Goal: Information Seeking & Learning: Learn about a topic

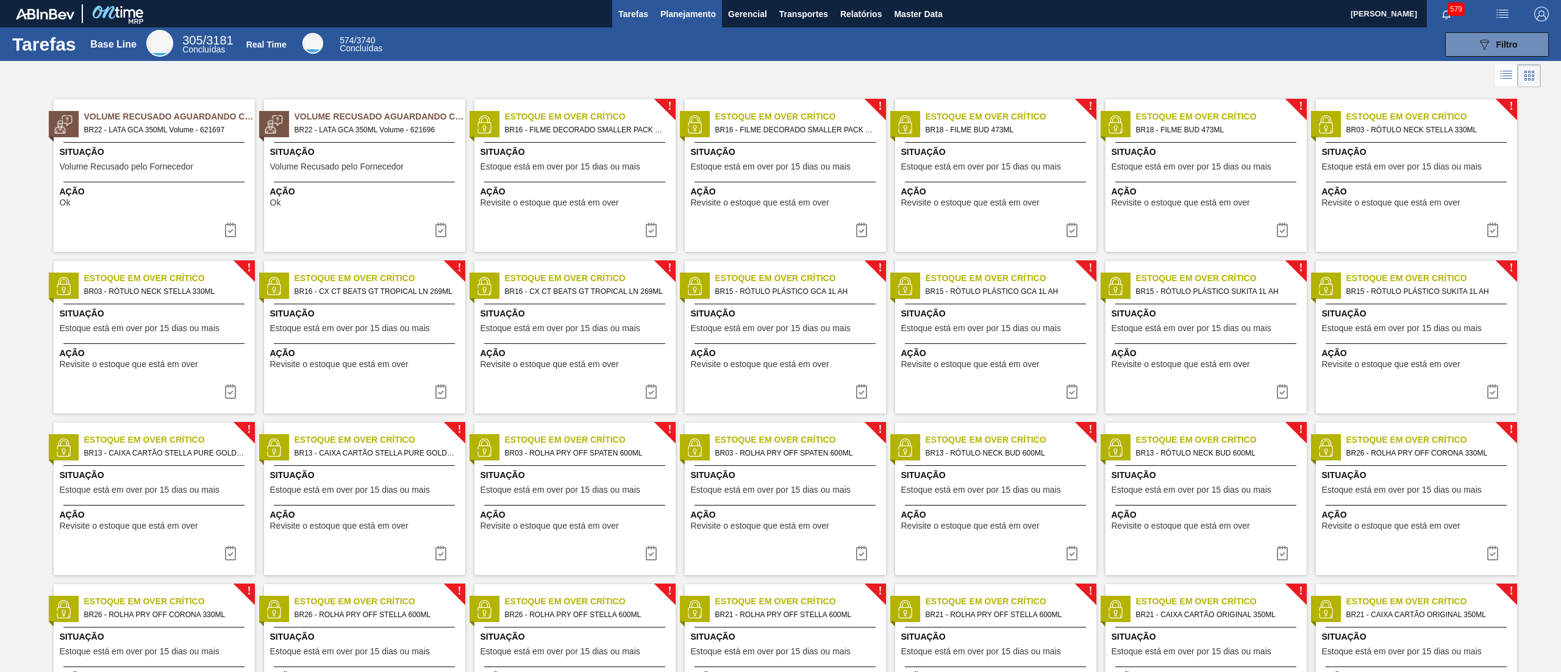
click at [682, 16] on span "Planejamento" at bounding box center [689, 14] width 56 height 15
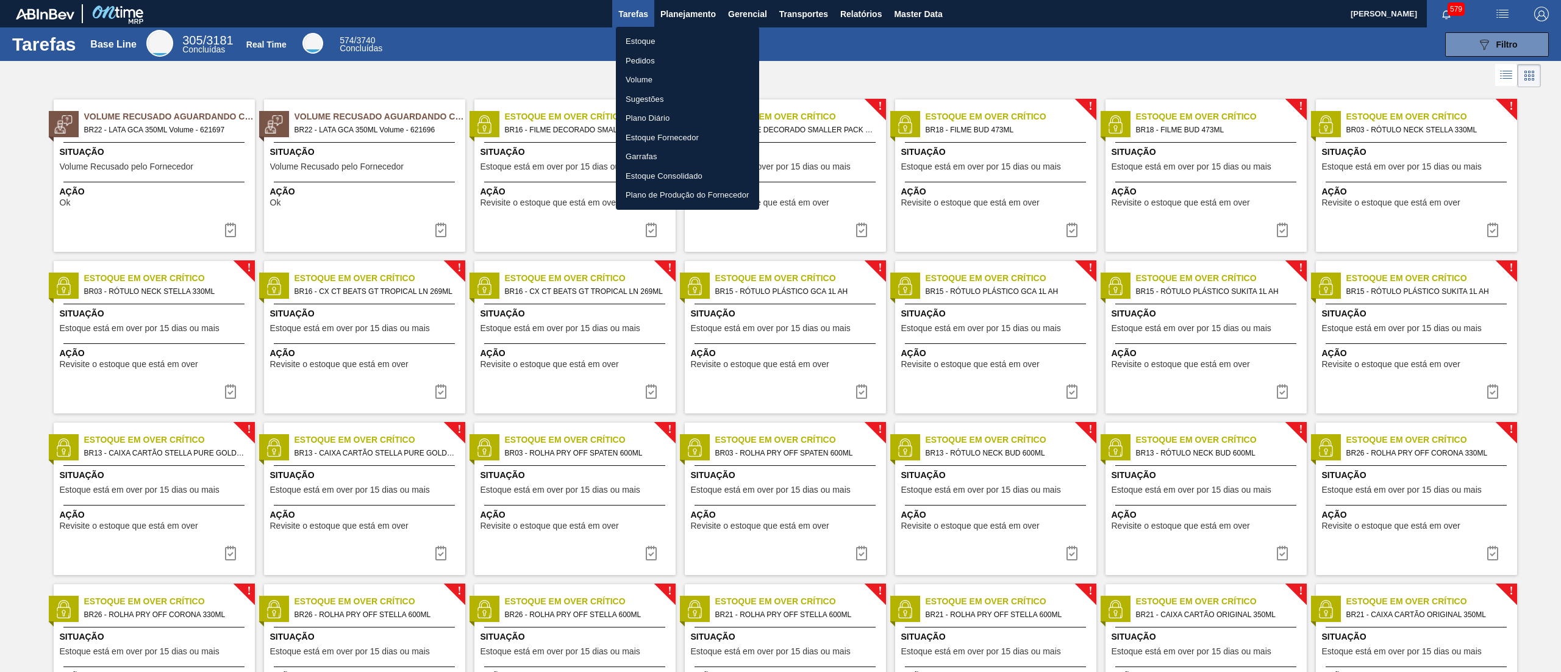
click at [670, 38] on li "Estoque" at bounding box center [687, 42] width 143 height 20
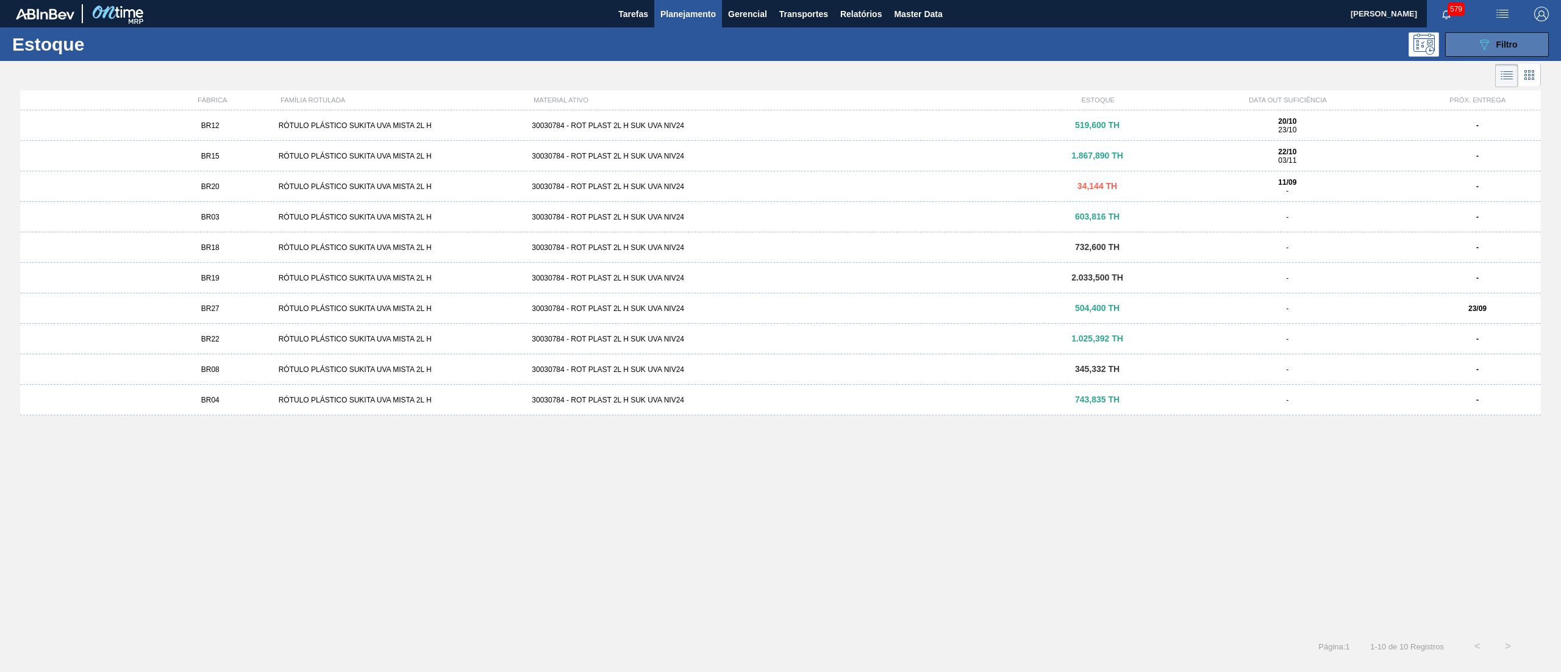
click at [1509, 40] on span "Filtro" at bounding box center [1507, 45] width 21 height 10
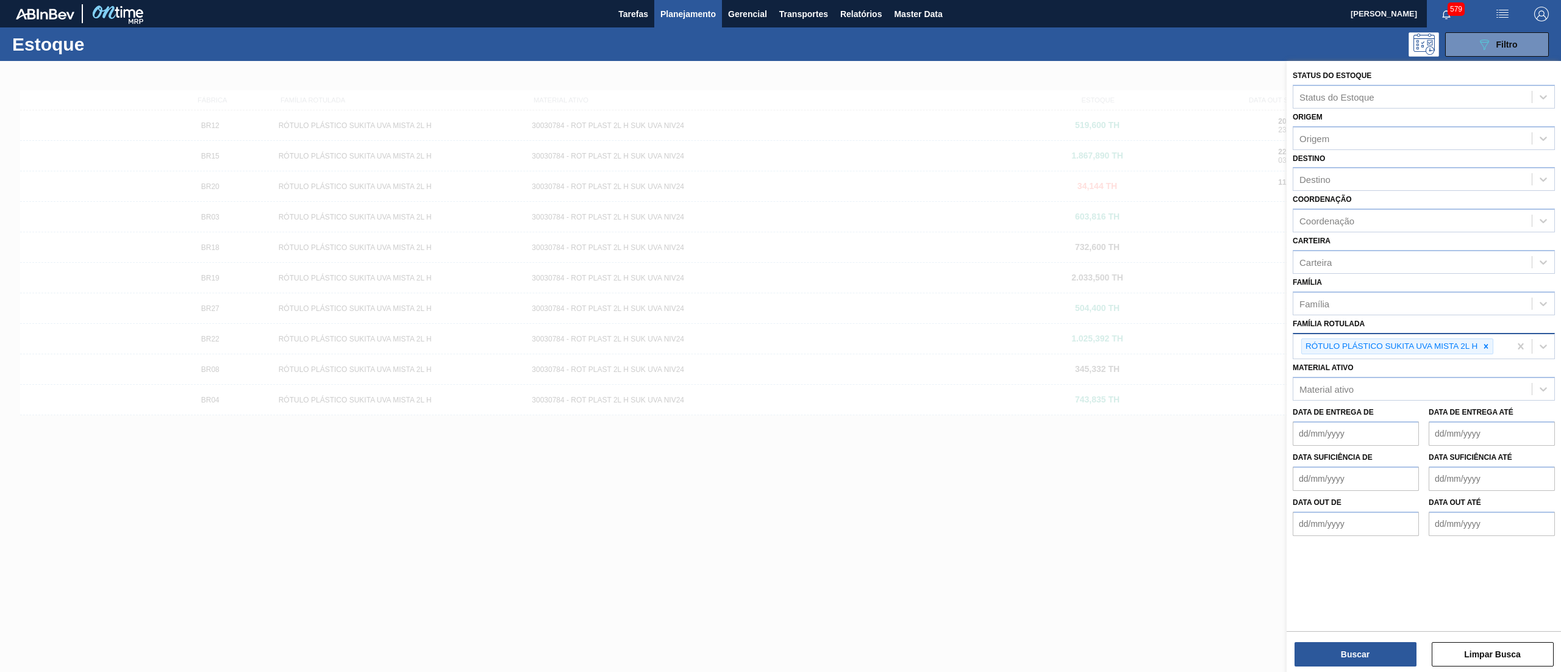
click at [1487, 344] on icon at bounding box center [1486, 346] width 4 height 4
click at [1435, 341] on div "Família Rotulada" at bounding box center [1413, 345] width 238 height 18
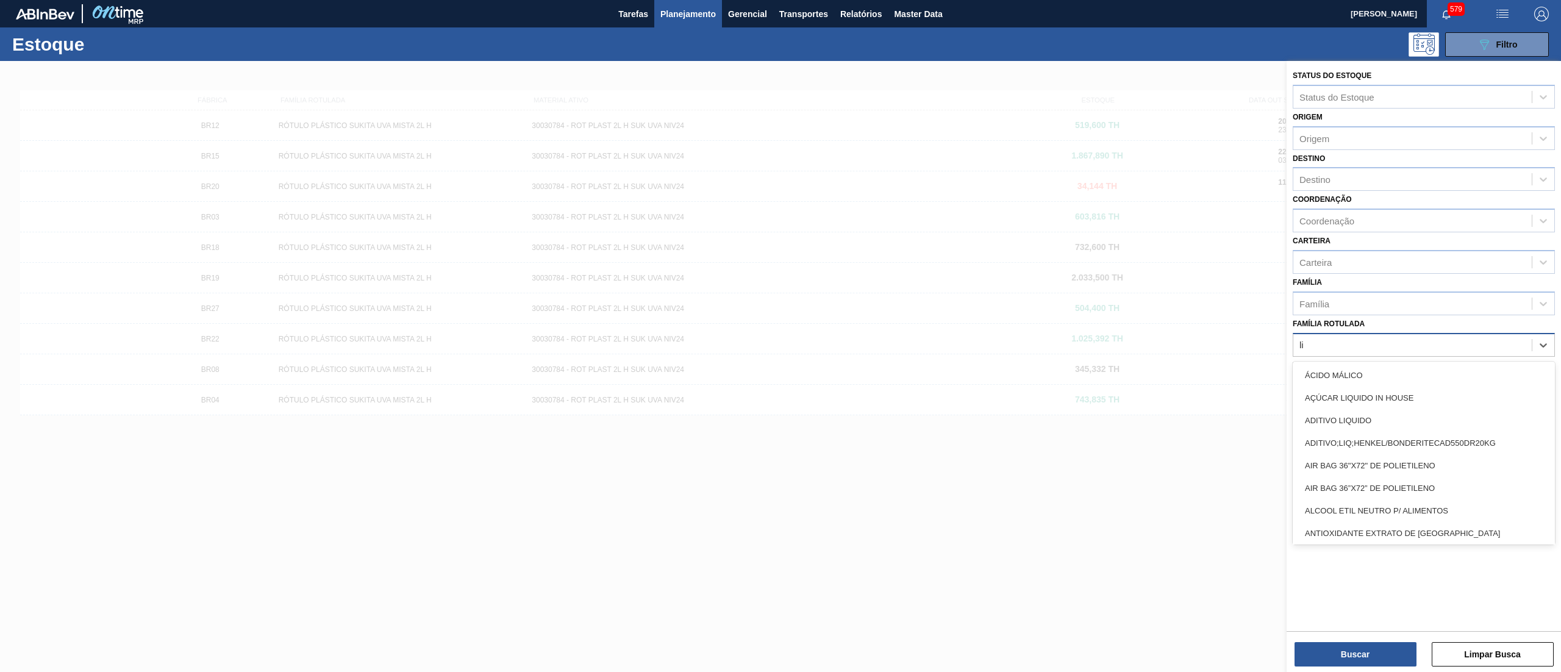
type Rotulada "l"
type Rotulada "[PERSON_NAME]"
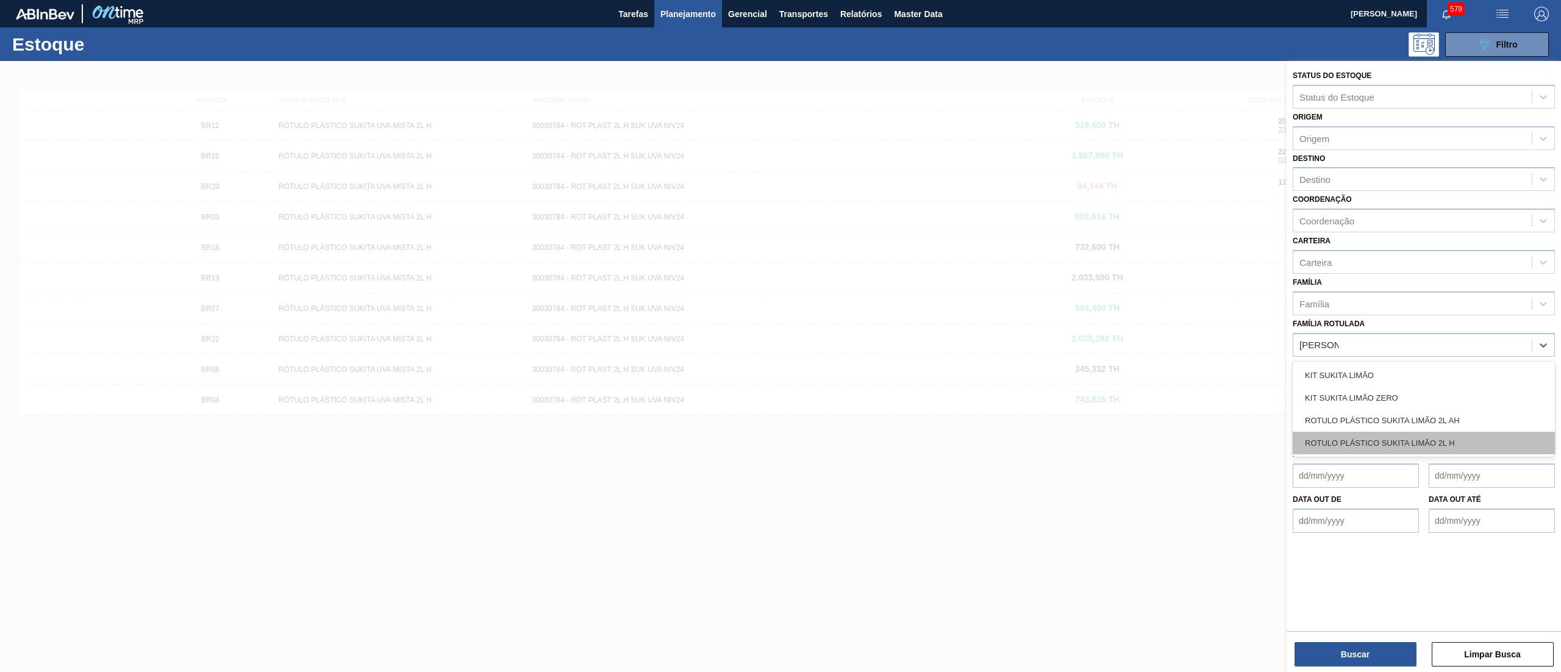
click at [1410, 440] on div "ROTULO PLÁSTICO SUKITA LIMÃO 2L H" at bounding box center [1424, 443] width 262 height 23
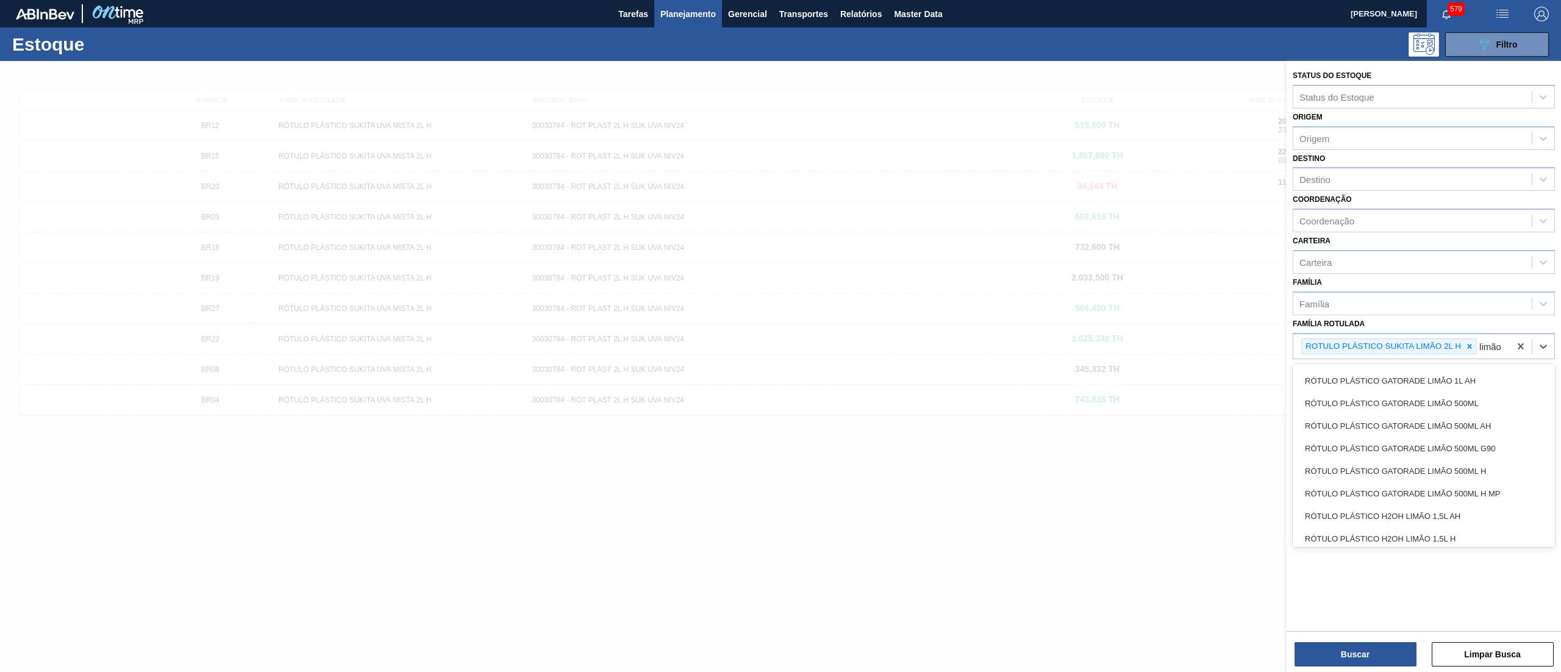
scroll to position [1220, 0]
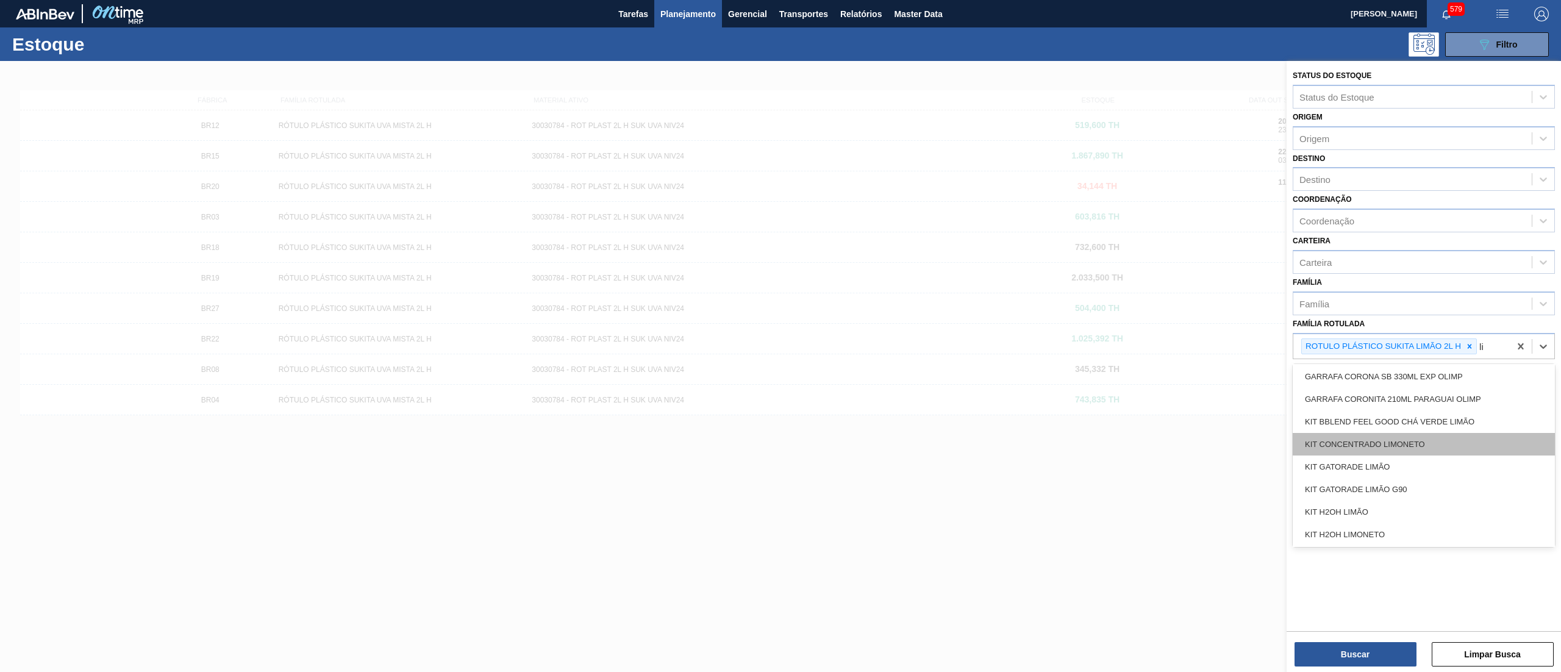
type Rotulada "l"
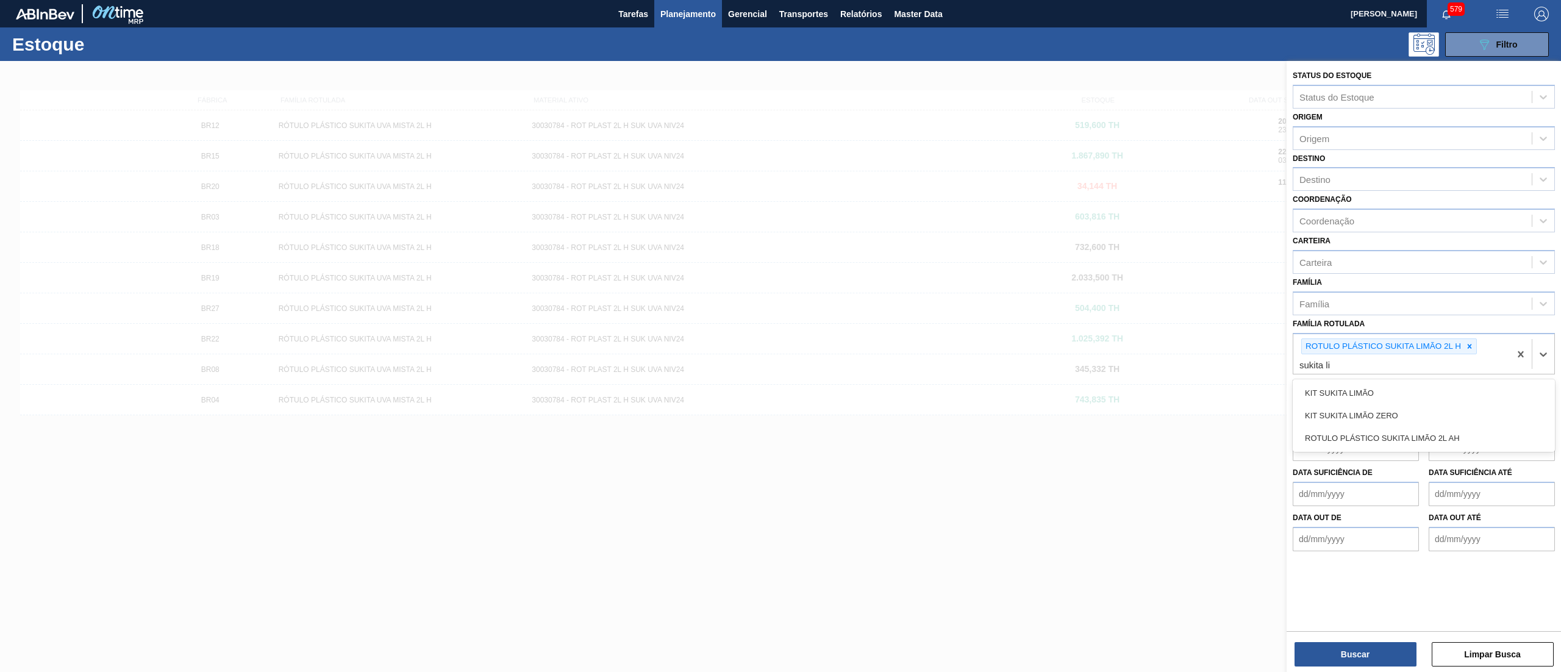
scroll to position [0, 0]
type Rotulada "[PERSON_NAME]"
click at [1418, 431] on div "ROTULO PLÁSTICO SUKITA LIMÃO 2L AH" at bounding box center [1424, 438] width 262 height 23
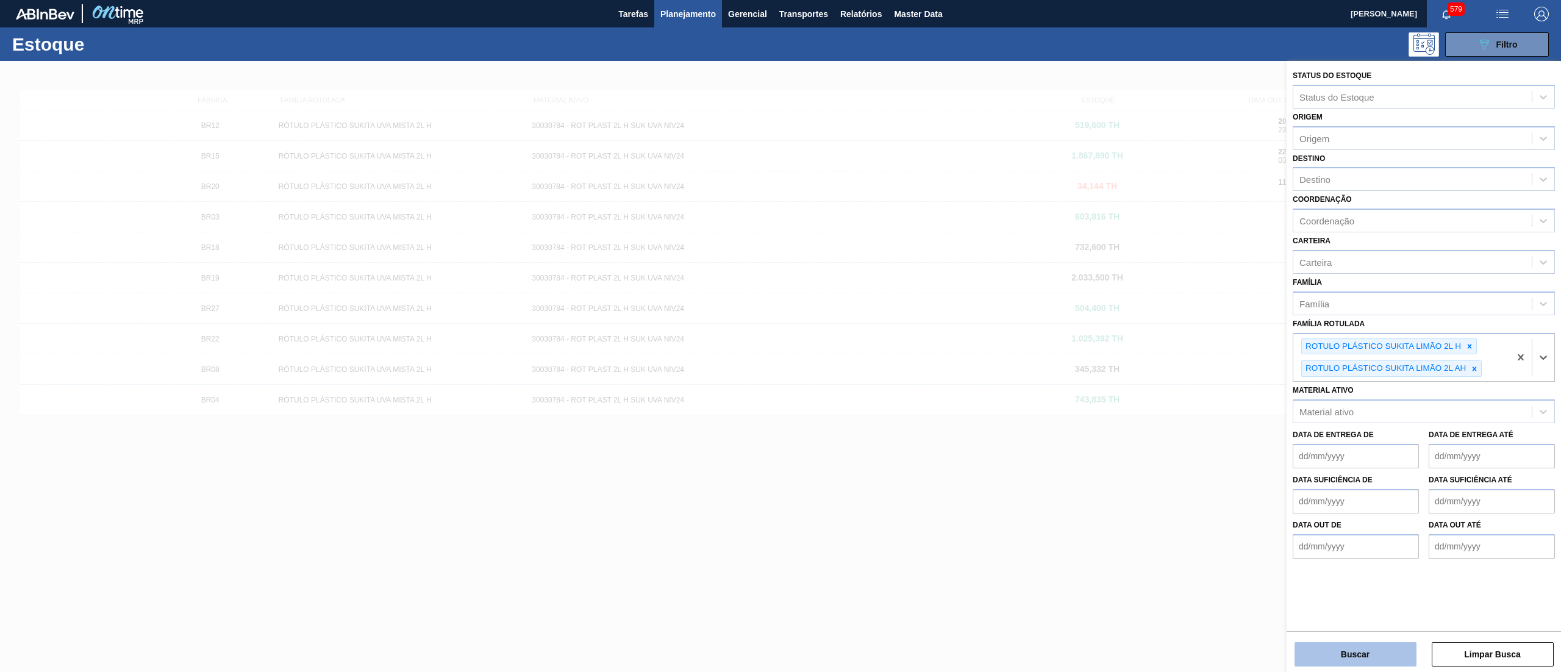
click at [1323, 649] on button "Buscar" at bounding box center [1356, 654] width 122 height 24
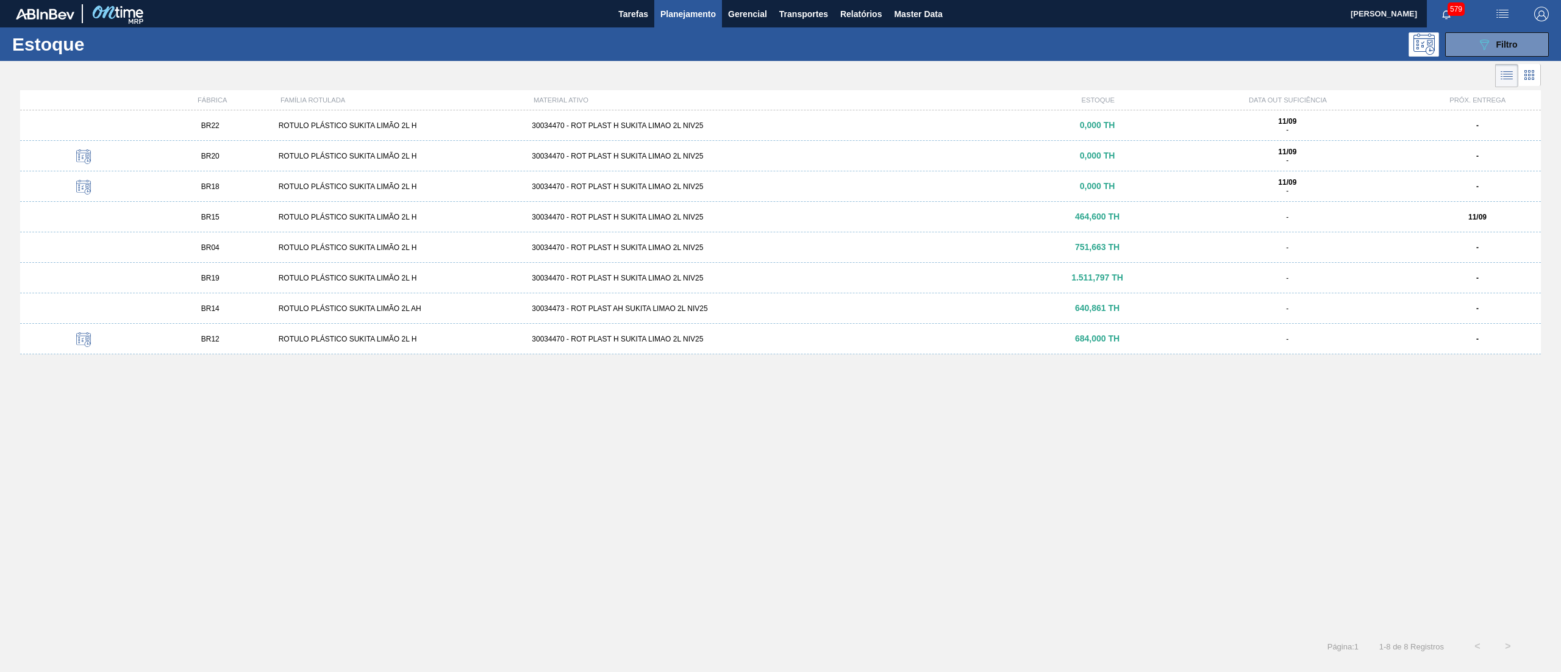
click at [593, 248] on div "30034470 - ROT PLAST H SUKITA LIMAO 2L NIV25" at bounding box center [780, 247] width 507 height 9
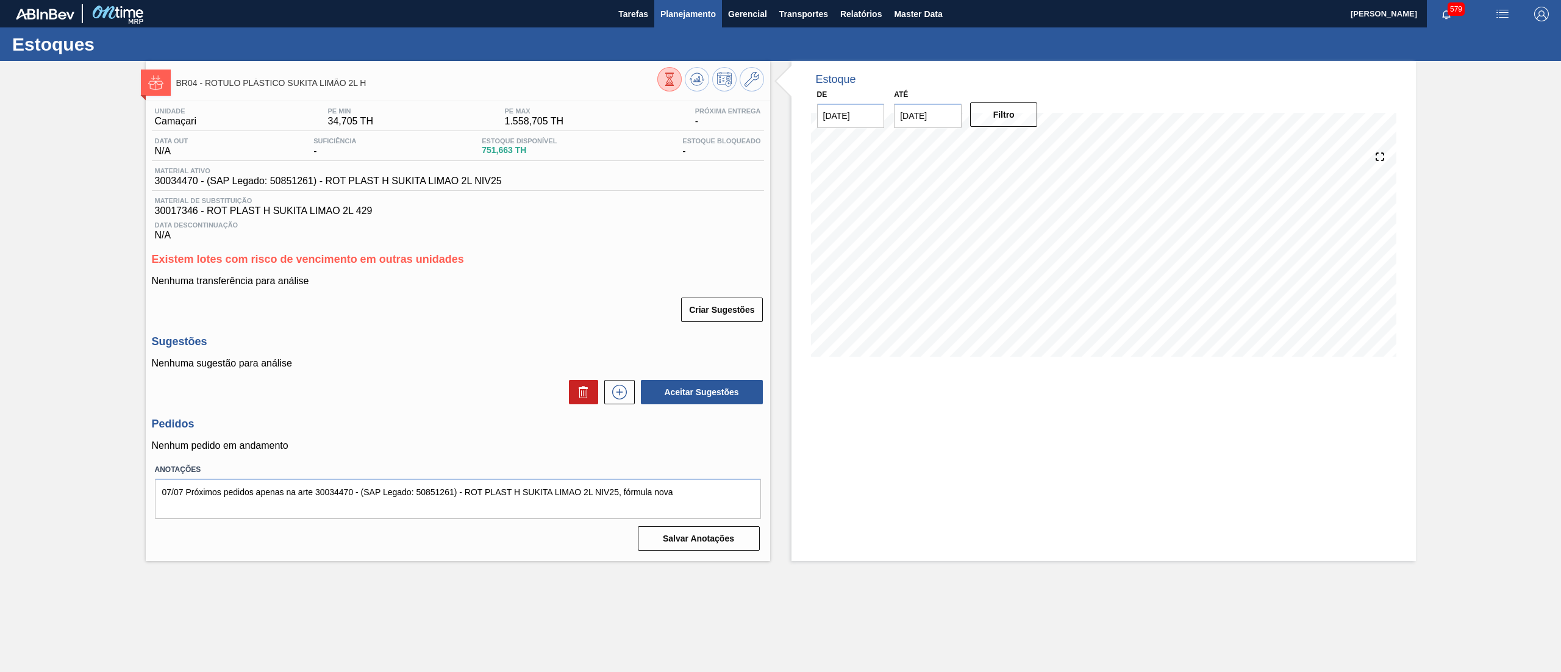
click at [677, 14] on span "Planejamento" at bounding box center [689, 14] width 56 height 15
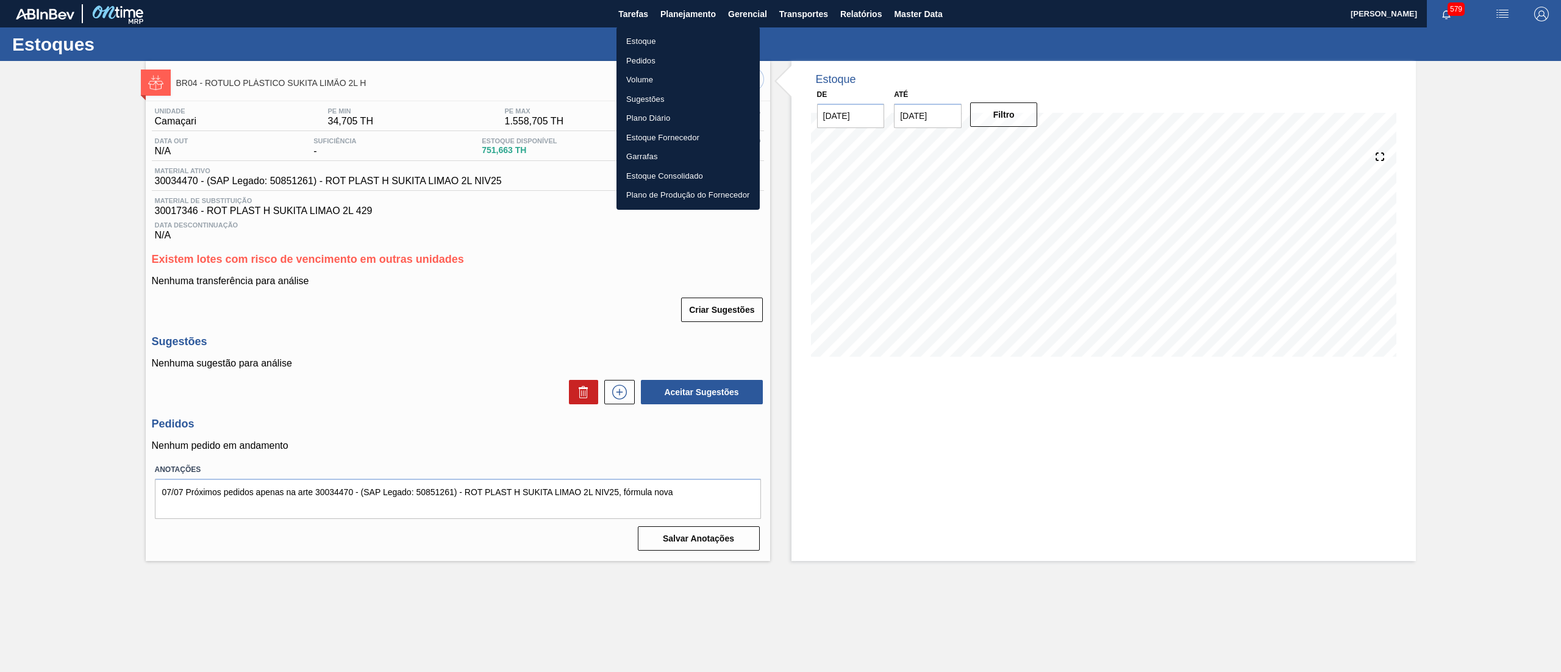
click at [667, 41] on li "Estoque" at bounding box center [688, 42] width 143 height 20
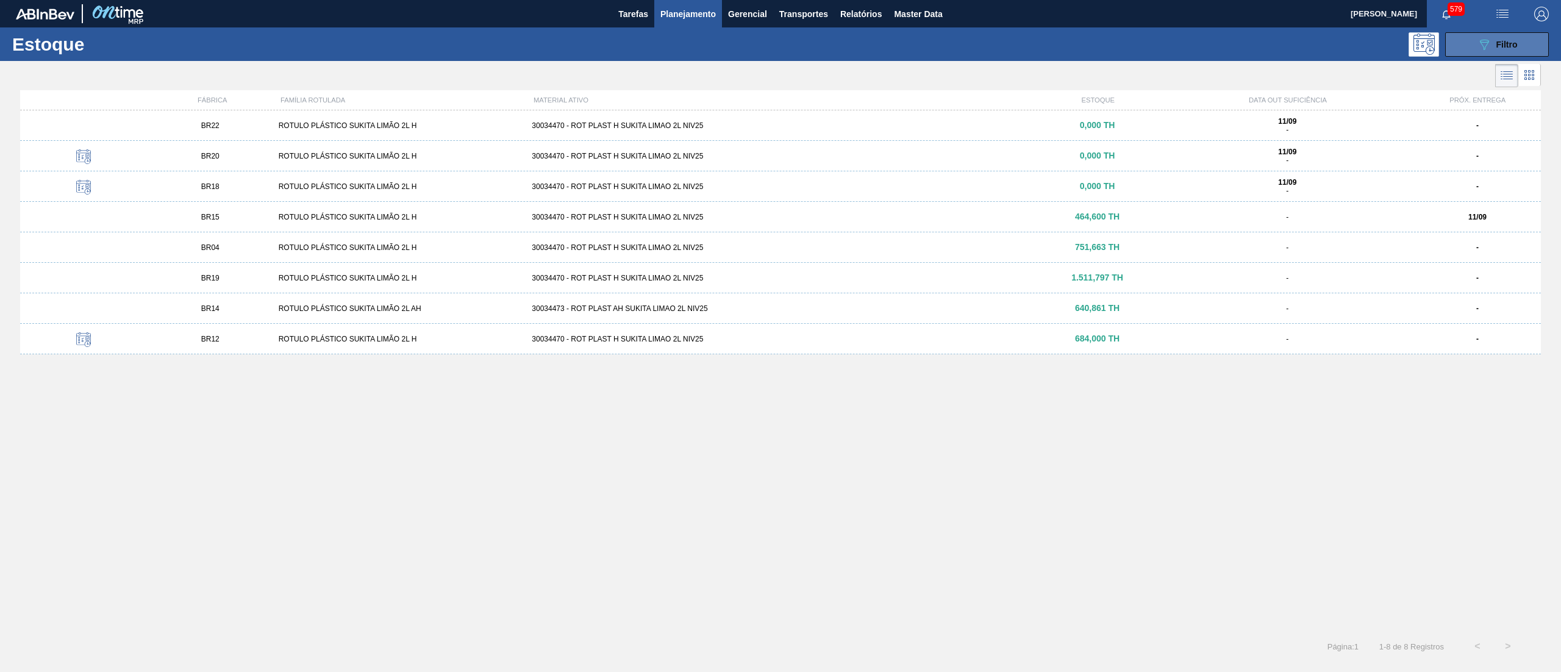
click at [1486, 46] on icon "089F7B8B-B2A5-4AFE-B5C0-19BA573D28AC" at bounding box center [1484, 44] width 15 height 15
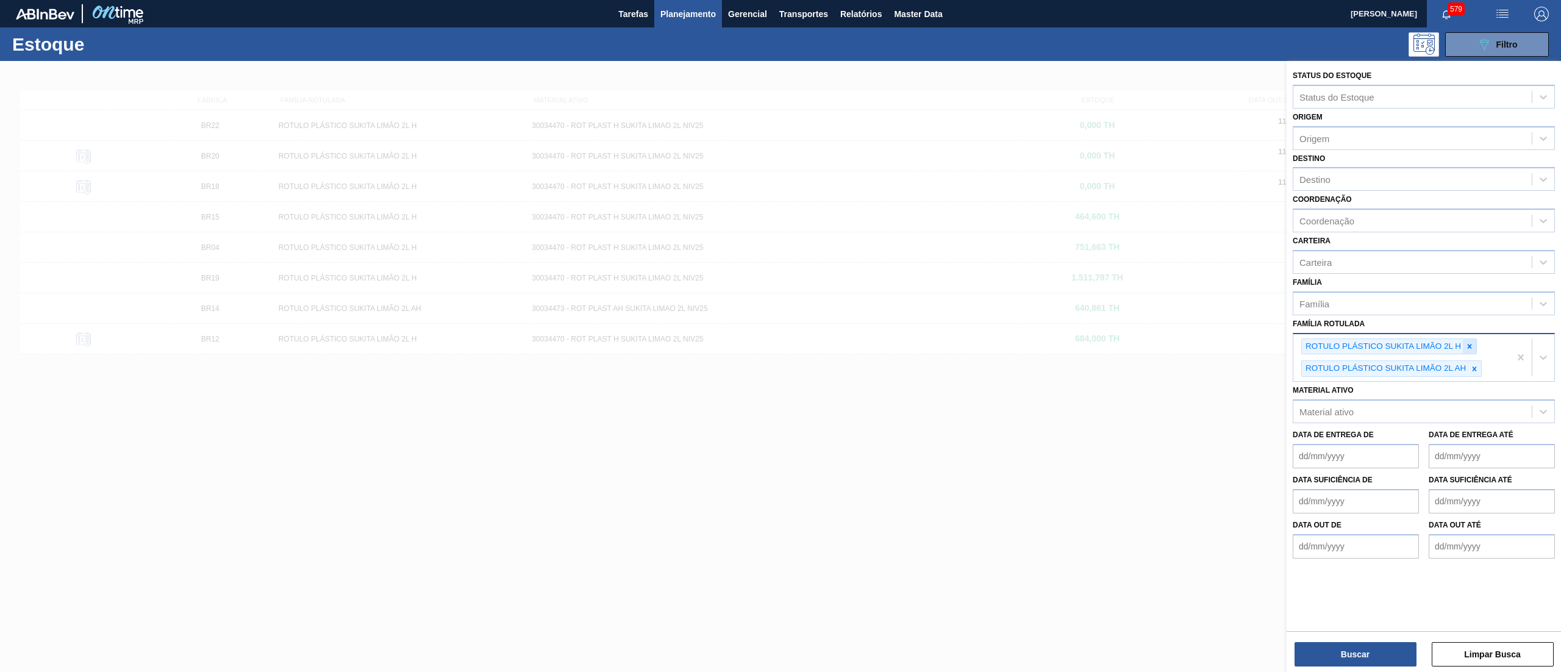
click at [1472, 343] on icon at bounding box center [1470, 346] width 9 height 9
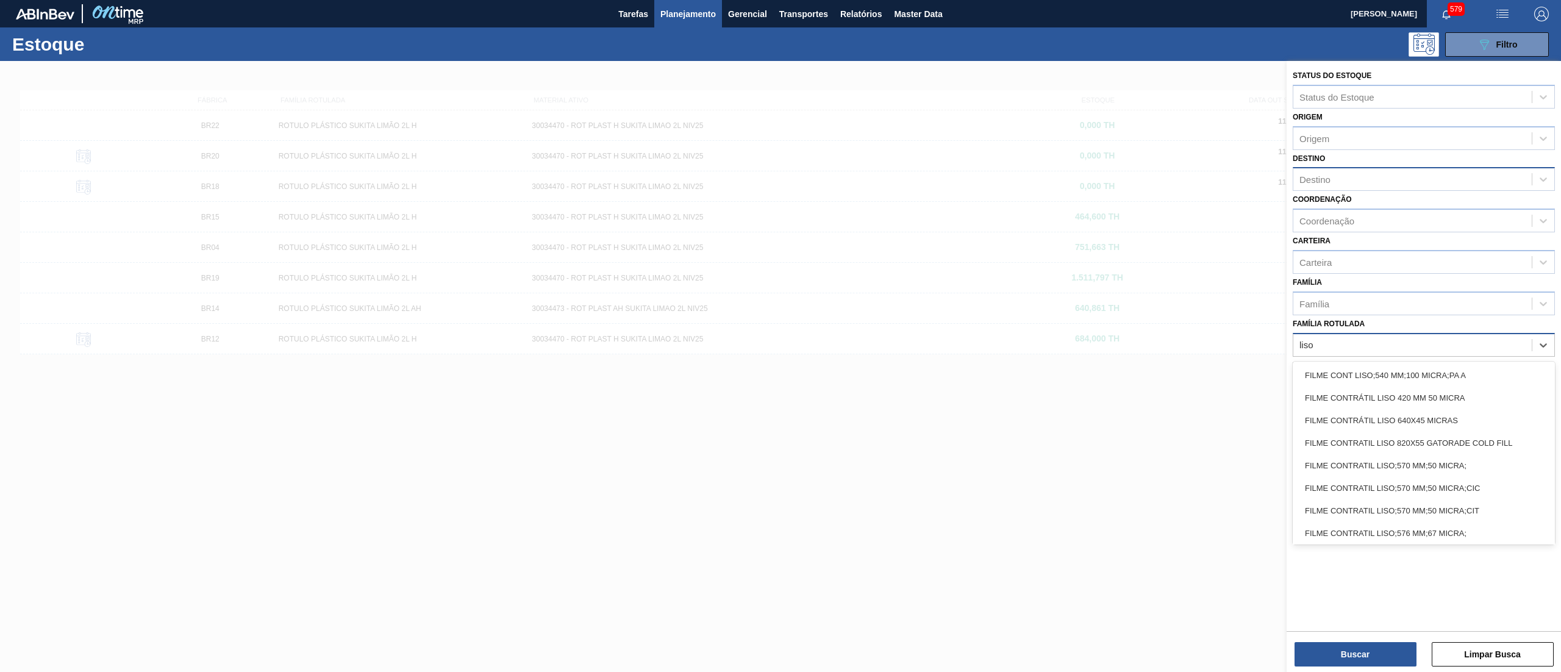
type Rotulada "liso"
click at [1338, 173] on div "Destino" at bounding box center [1413, 180] width 238 height 18
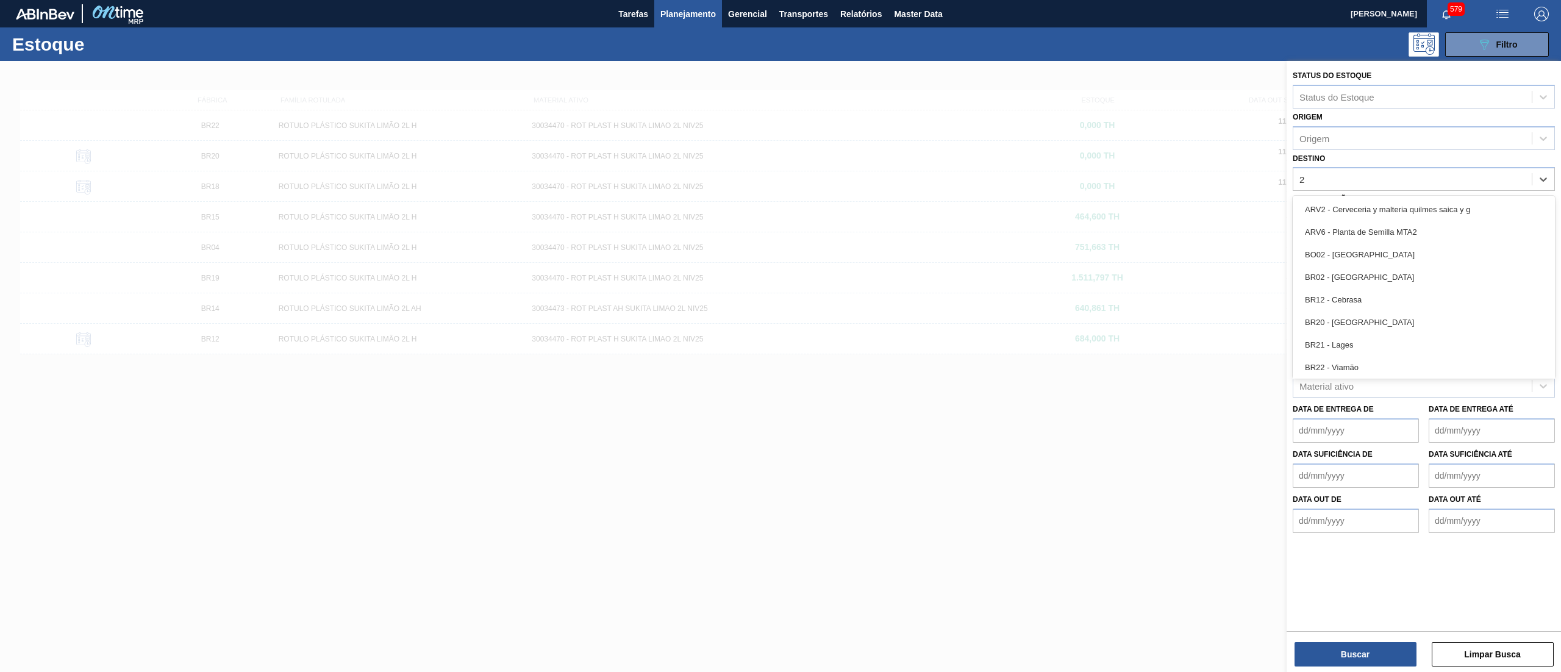
type input "22"
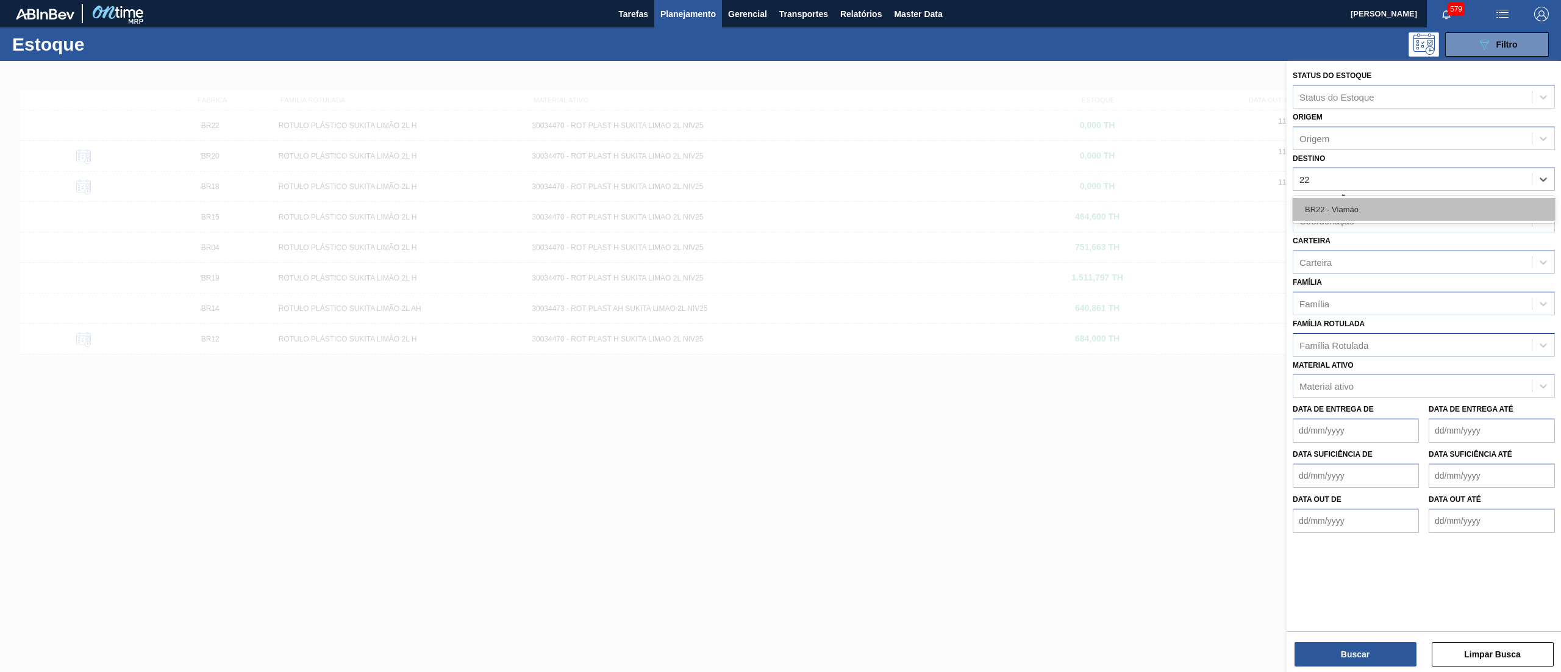
click at [1342, 207] on div "BR22 - Viamão" at bounding box center [1424, 209] width 262 height 23
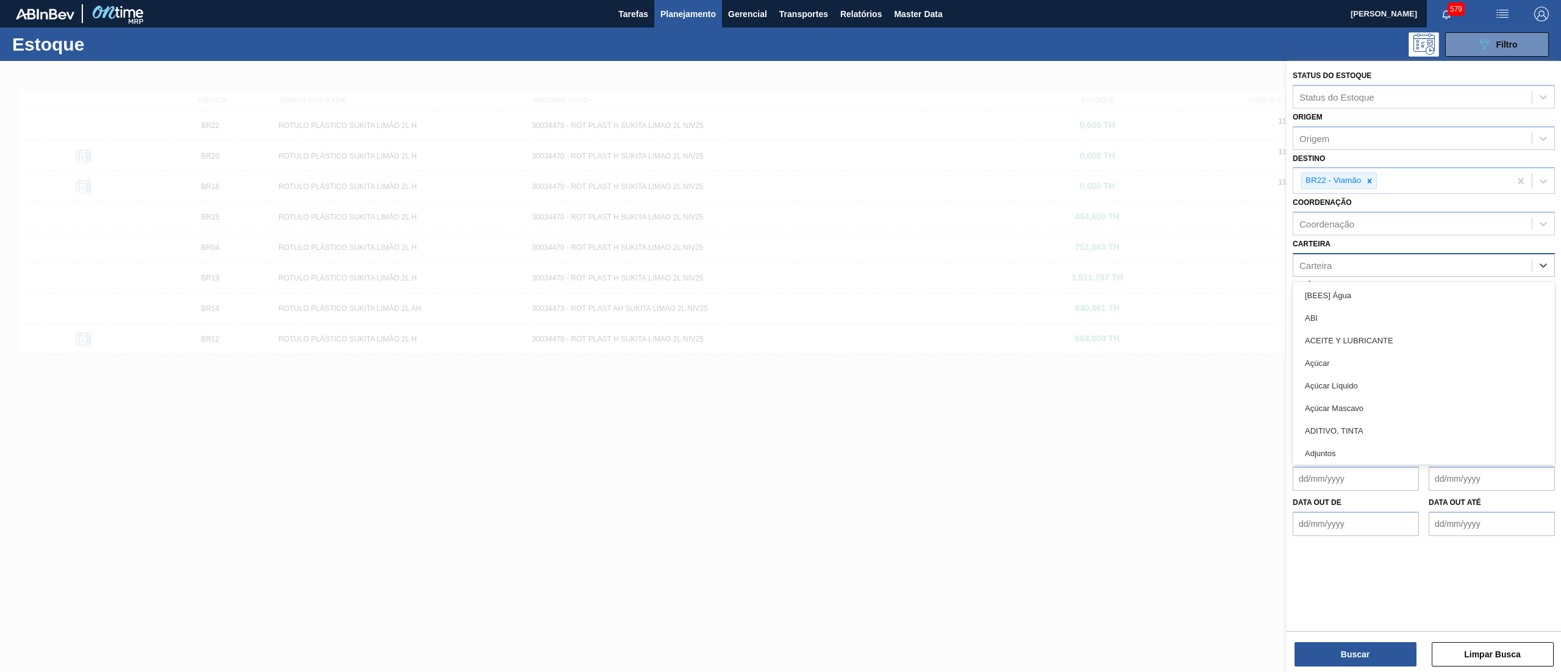
drag, startPoint x: 1338, startPoint y: 265, endPoint x: 1377, endPoint y: 268, distance: 38.5
click at [1377, 268] on div "Carteira" at bounding box center [1413, 265] width 238 height 18
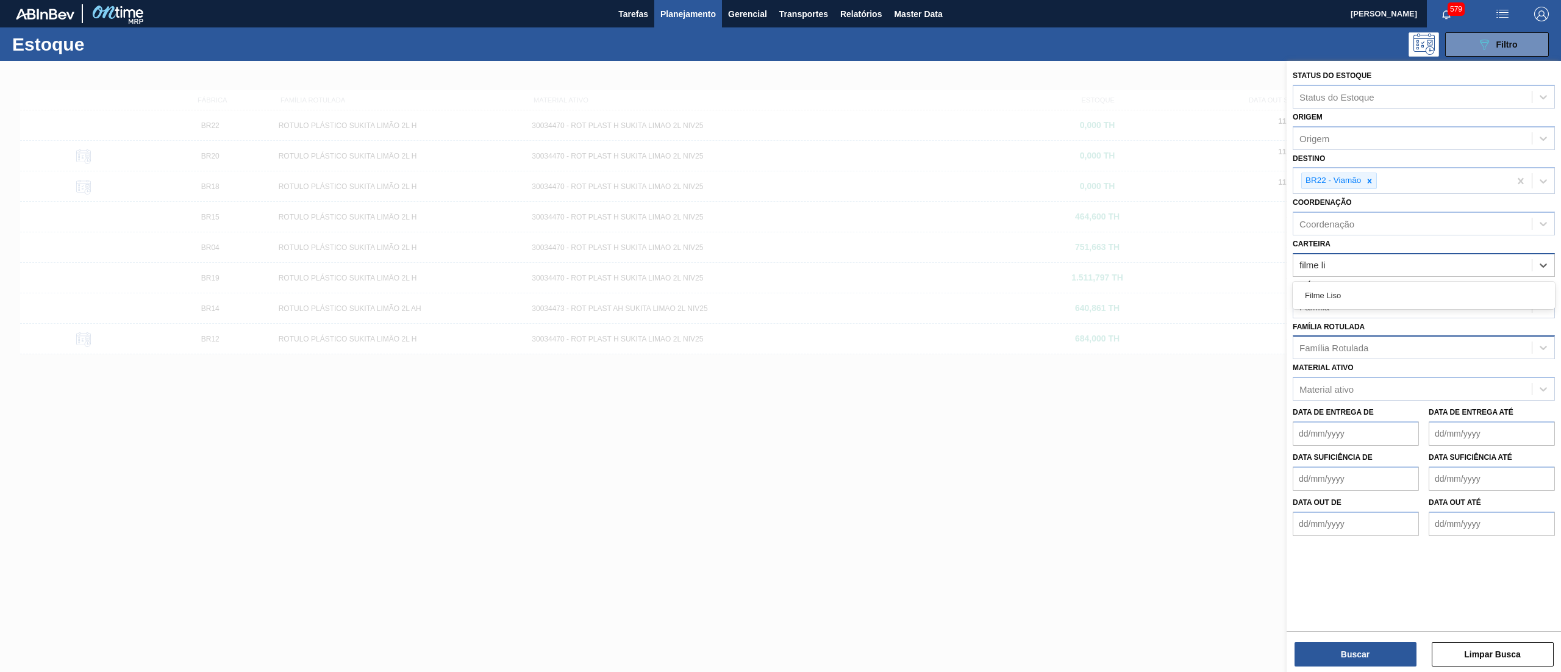
type input "filme lis"
click at [1363, 295] on div "Filme Liso" at bounding box center [1424, 295] width 262 height 23
click at [1364, 658] on button "Buscar" at bounding box center [1356, 654] width 122 height 24
